Goal: Task Accomplishment & Management: Manage account settings

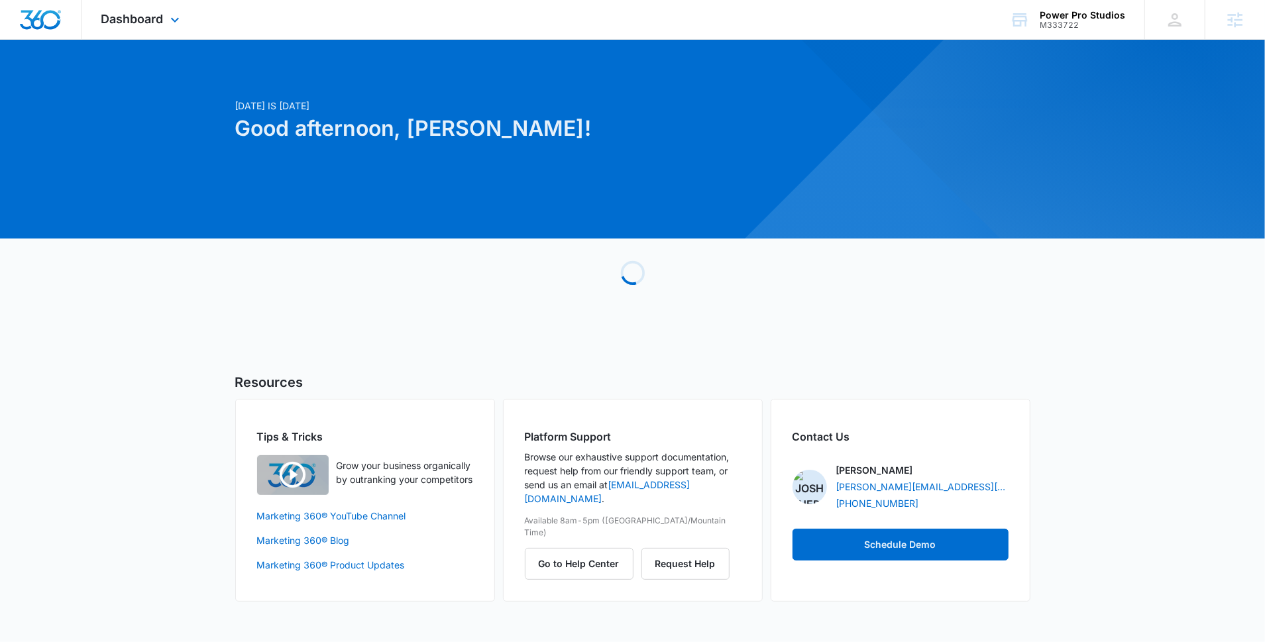
click at [166, 12] on div "Dashboard Apps Reputation Forms CRM Email Social Content Ads Intelligence Files…" at bounding box center [142, 19] width 121 height 39
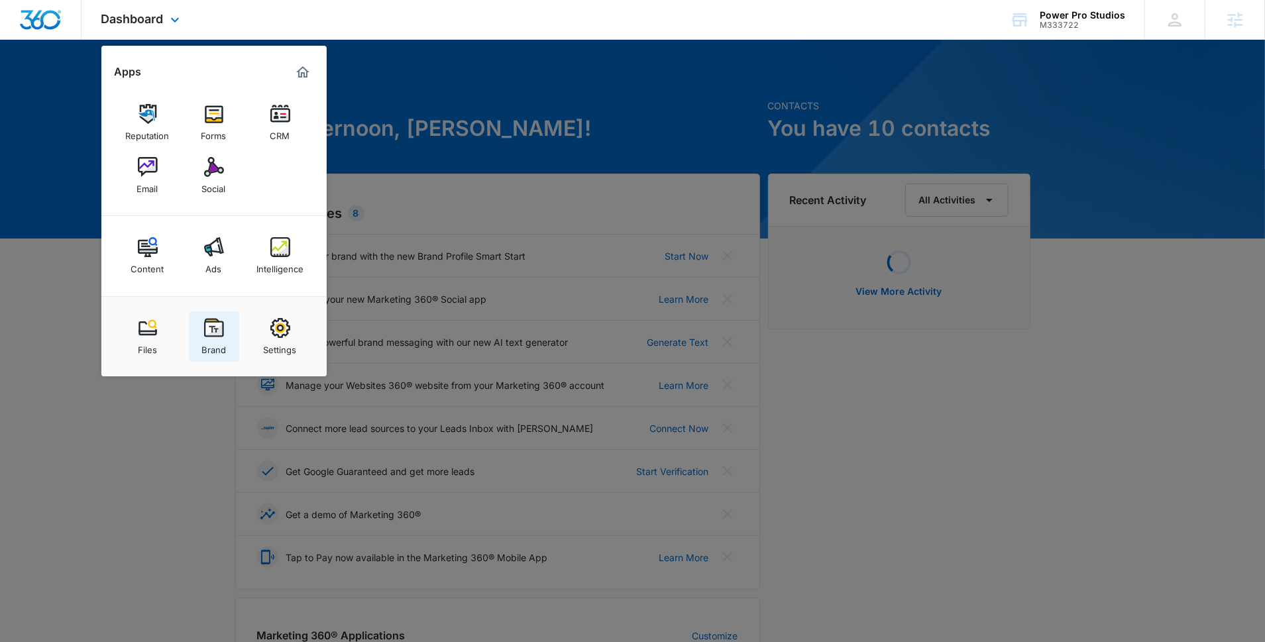
click at [198, 347] on link "Brand" at bounding box center [214, 337] width 50 height 50
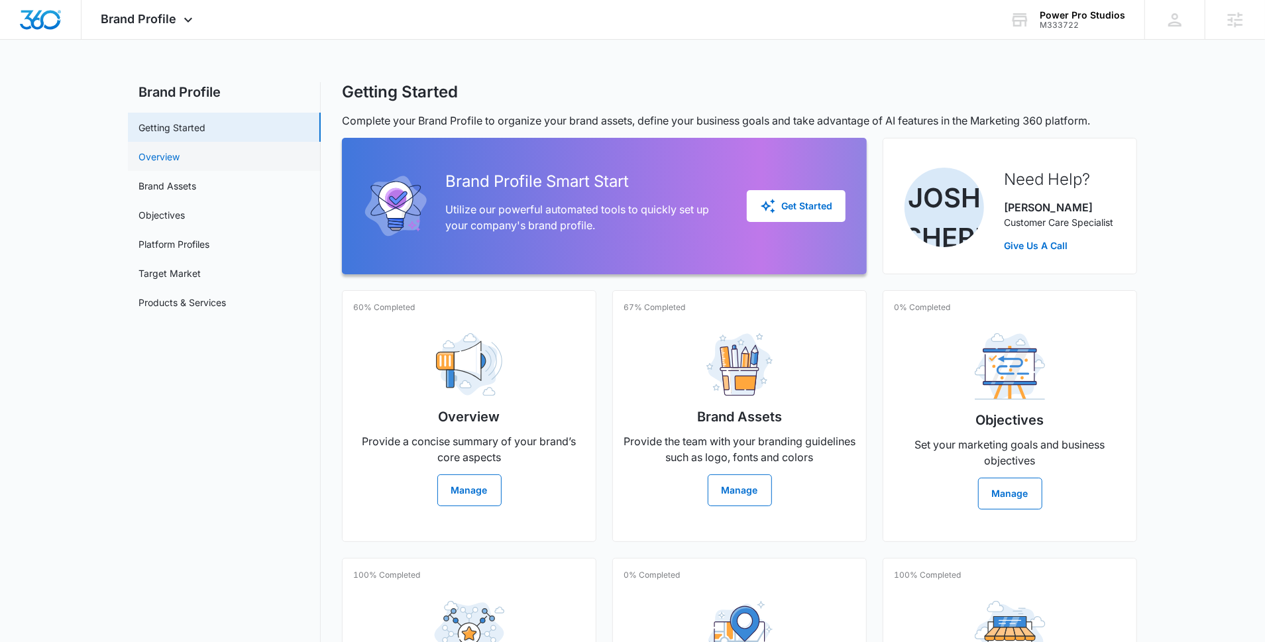
click at [180, 160] on link "Overview" at bounding box center [159, 157] width 41 height 14
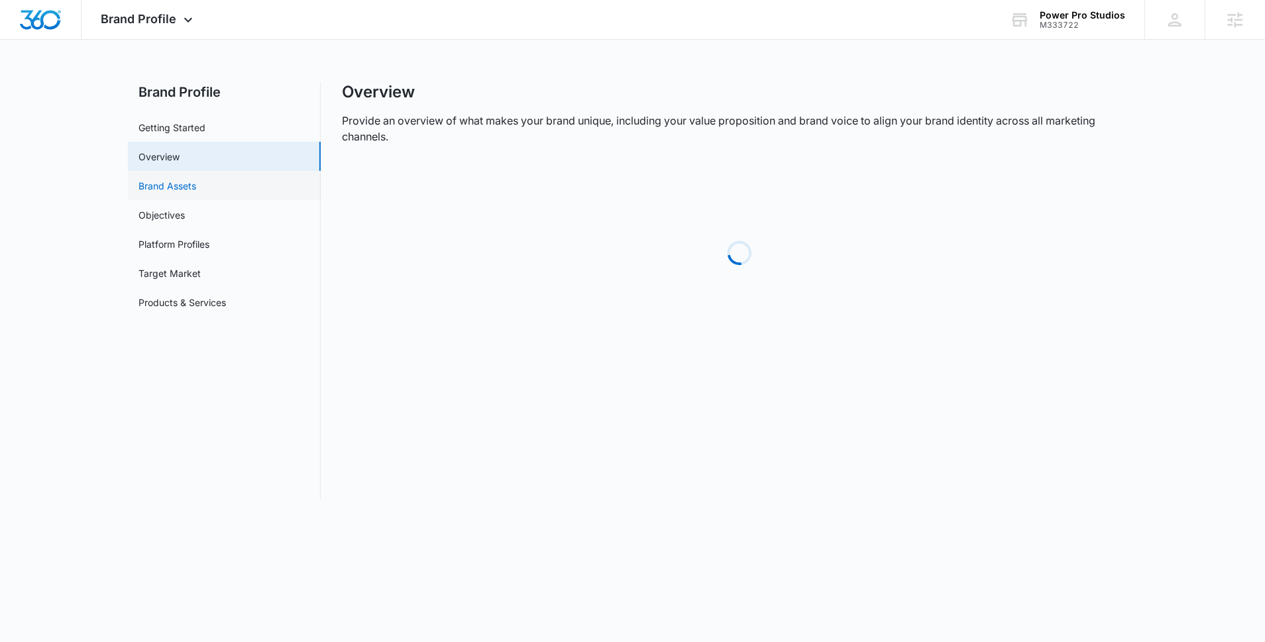
click at [196, 186] on link "Brand Assets" at bounding box center [168, 186] width 58 height 14
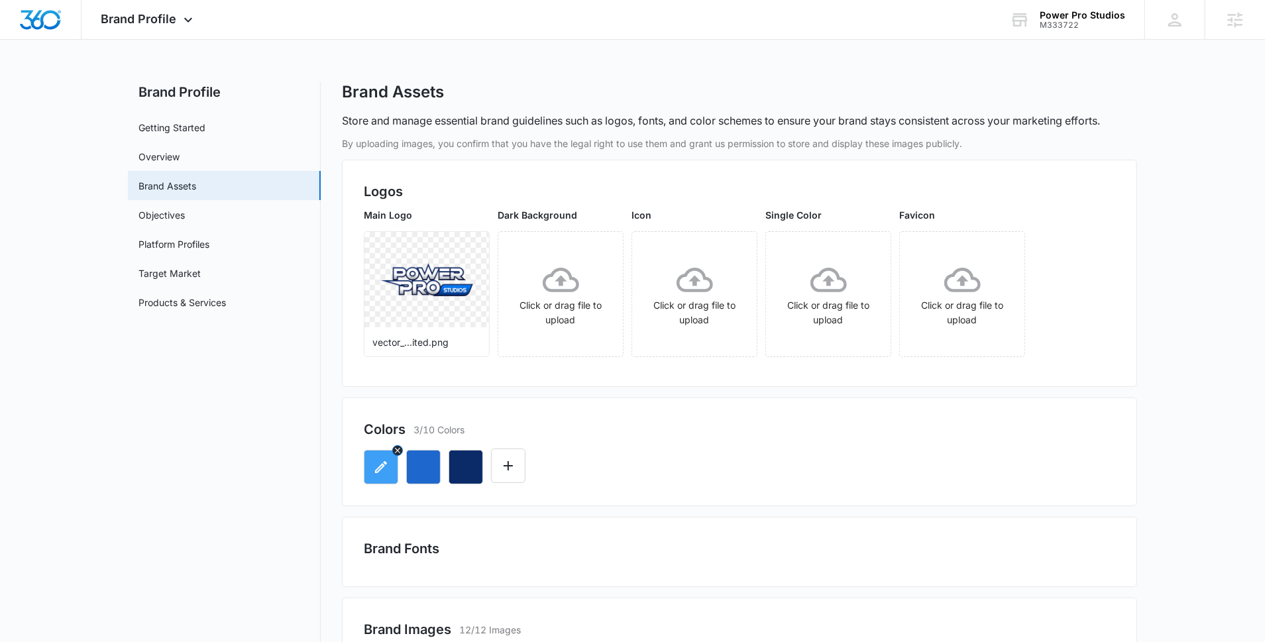
click at [377, 476] on button "button" at bounding box center [381, 467] width 34 height 34
